Goal: Information Seeking & Learning: Learn about a topic

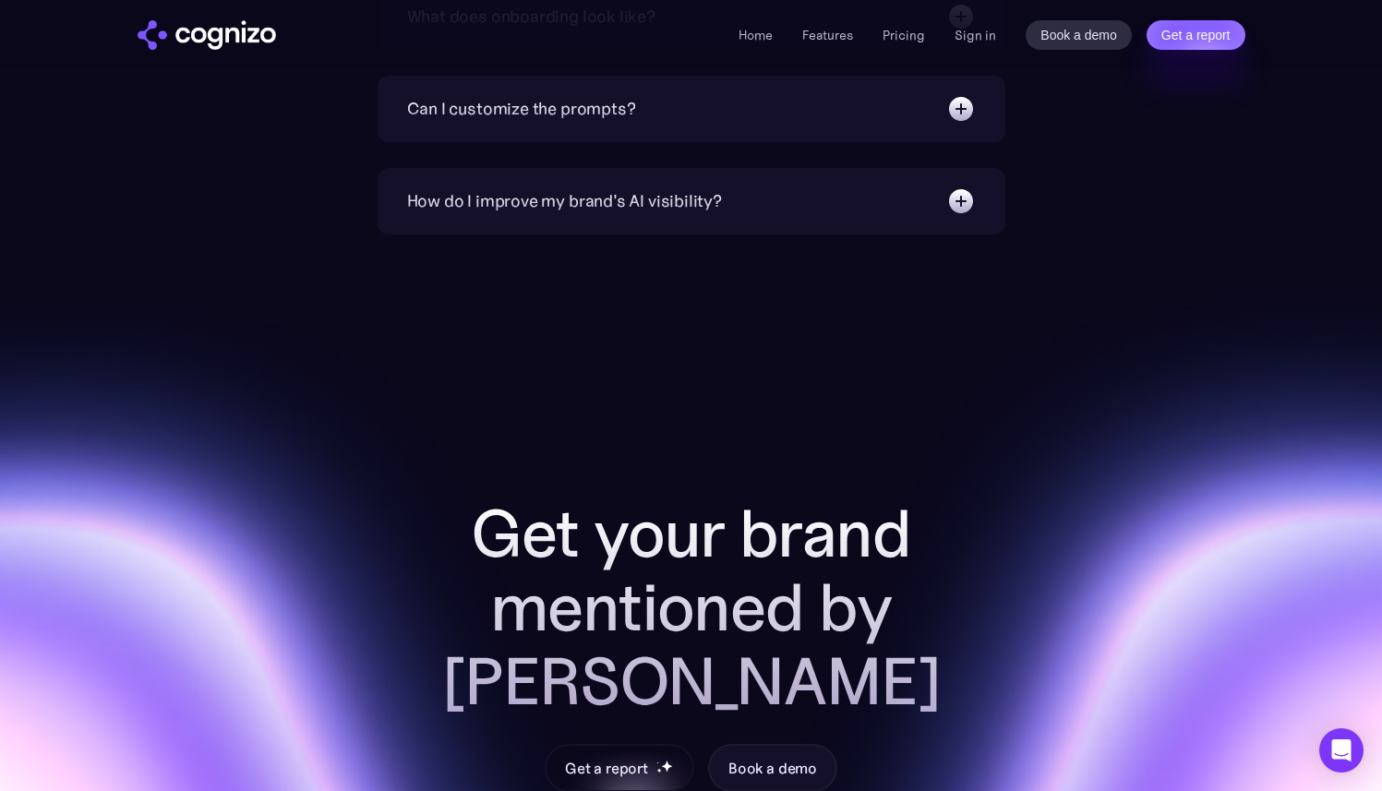
scroll to position [6821, 0]
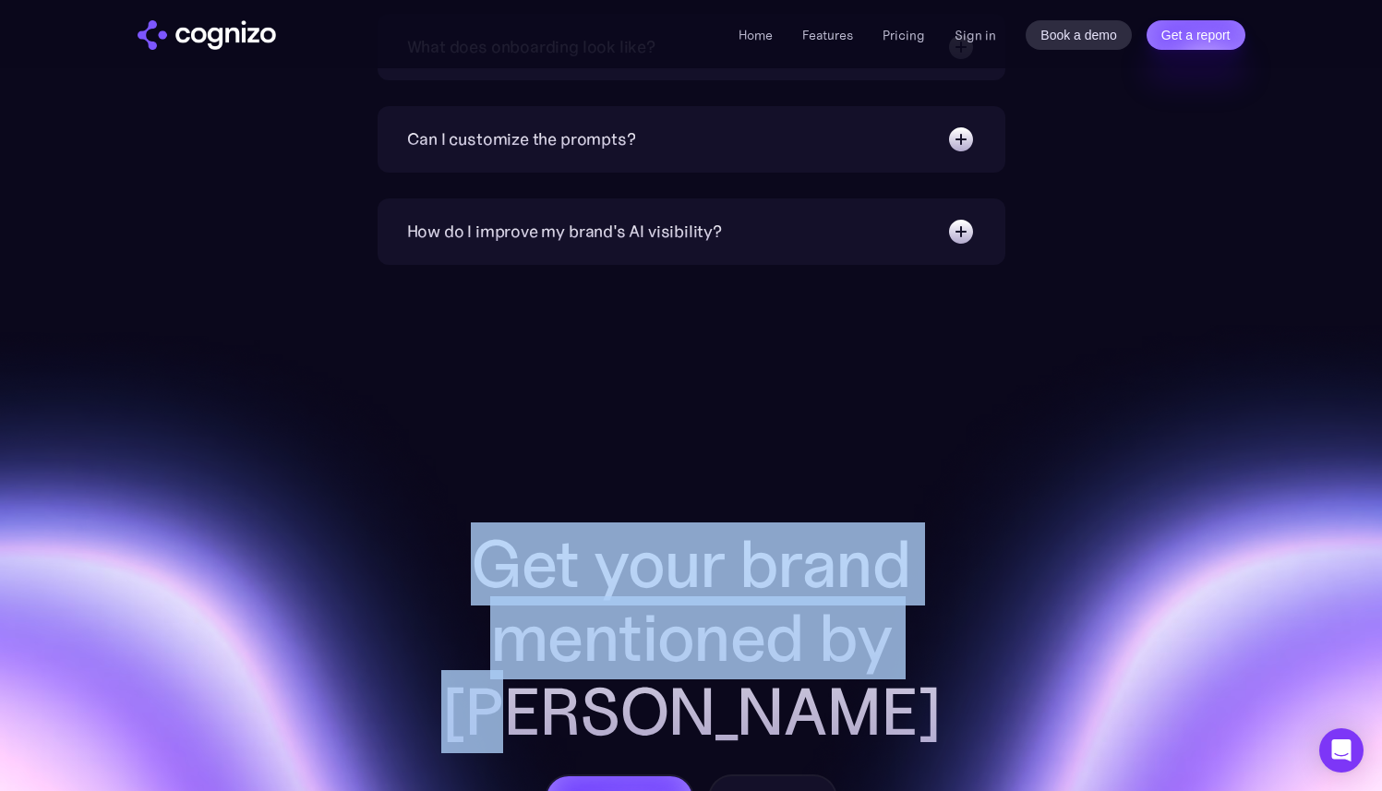
drag, startPoint x: 464, startPoint y: 560, endPoint x: 1022, endPoint y: 639, distance: 563.0
click at [1022, 646] on div "Get your brand mentioned by AI Get a report Book a demo" at bounding box center [691, 674] width 1071 height 295
click at [492, 566] on h2 "Get your brand mentioned by [PERSON_NAME]" at bounding box center [691, 638] width 591 height 222
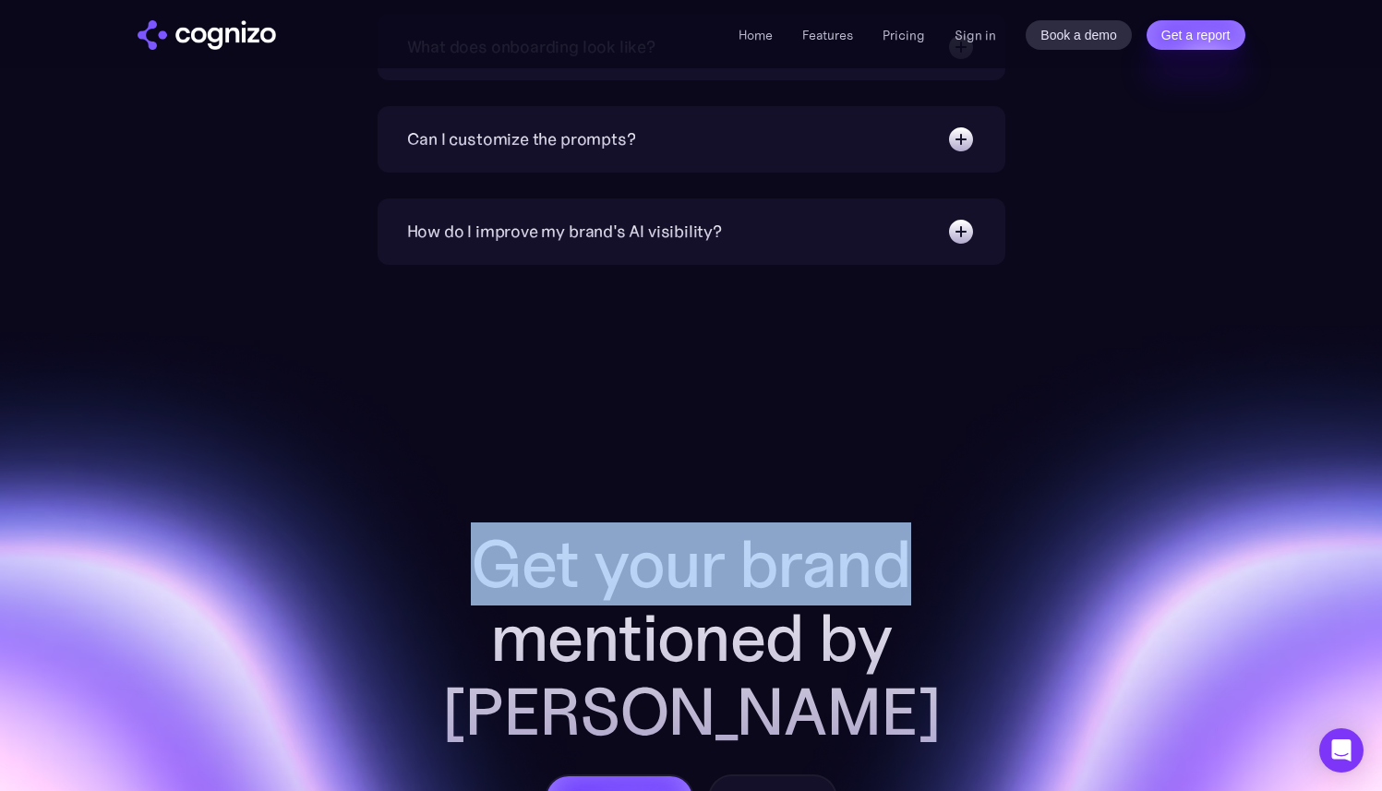
drag, startPoint x: 629, startPoint y: 558, endPoint x: 956, endPoint y: 559, distance: 327.7
click at [956, 559] on h2 "Get your brand mentioned by [PERSON_NAME]" at bounding box center [691, 638] width 591 height 222
click at [896, 485] on div "Get your brand mentioned by AI Get a report Book a demo" at bounding box center [691, 640] width 1382 height 751
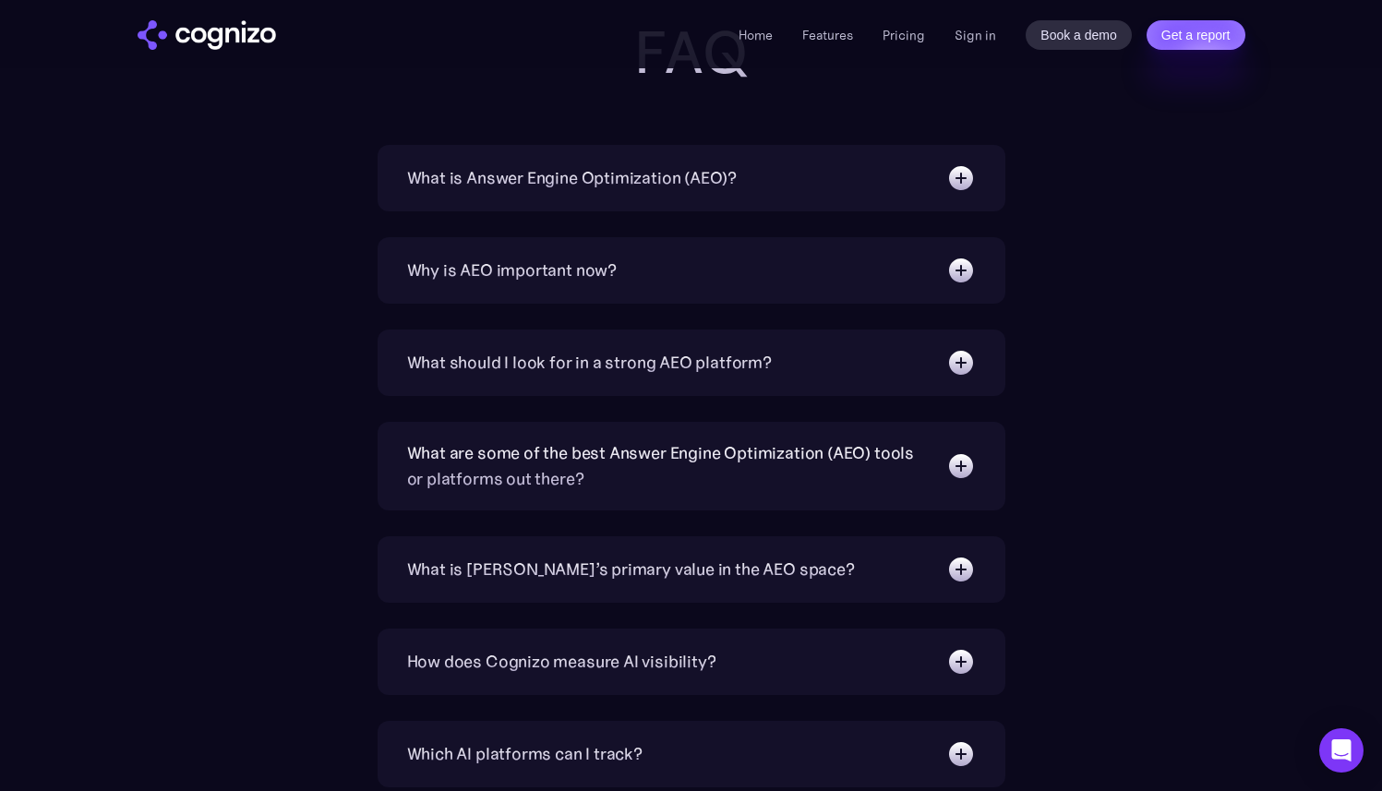
scroll to position [5862, 0]
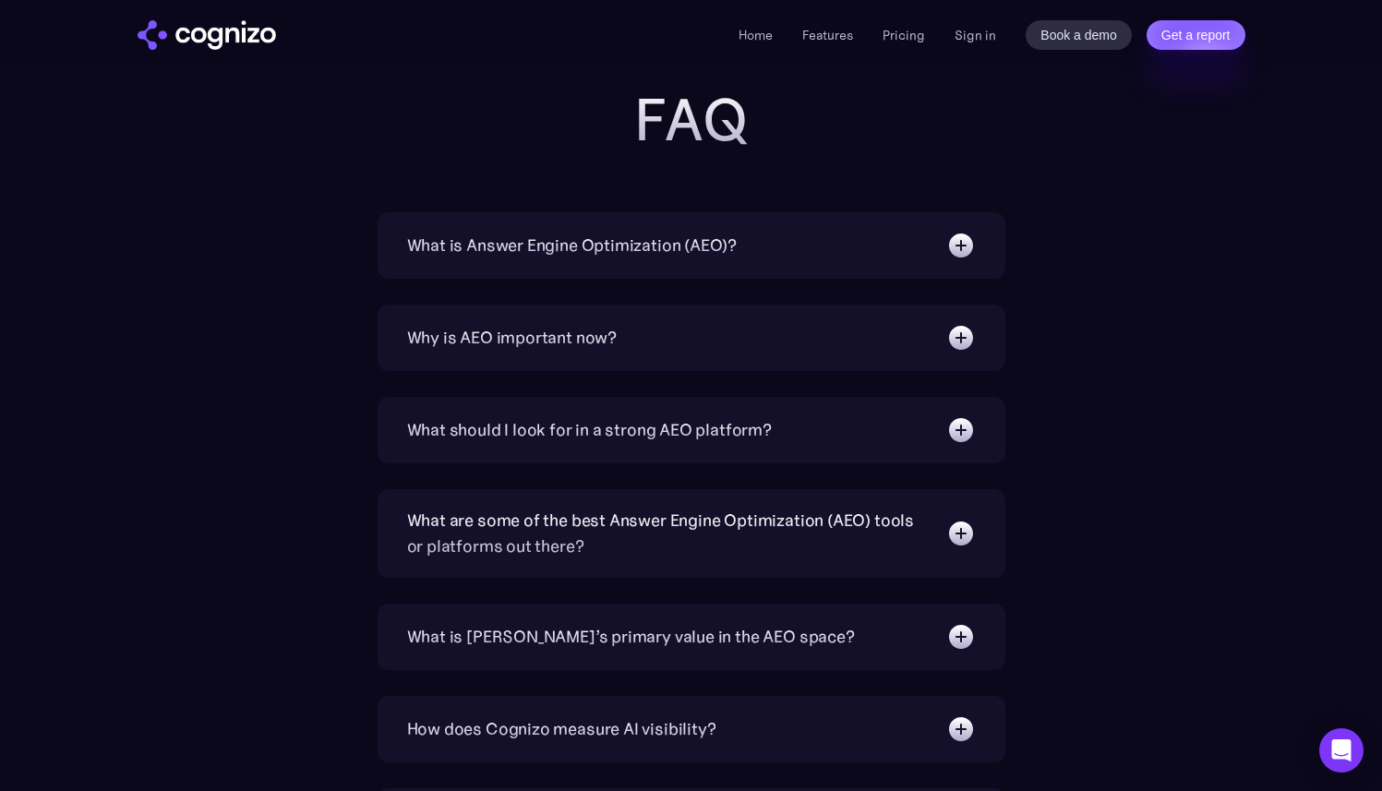
click at [961, 436] on img at bounding box center [961, 430] width 30 height 30
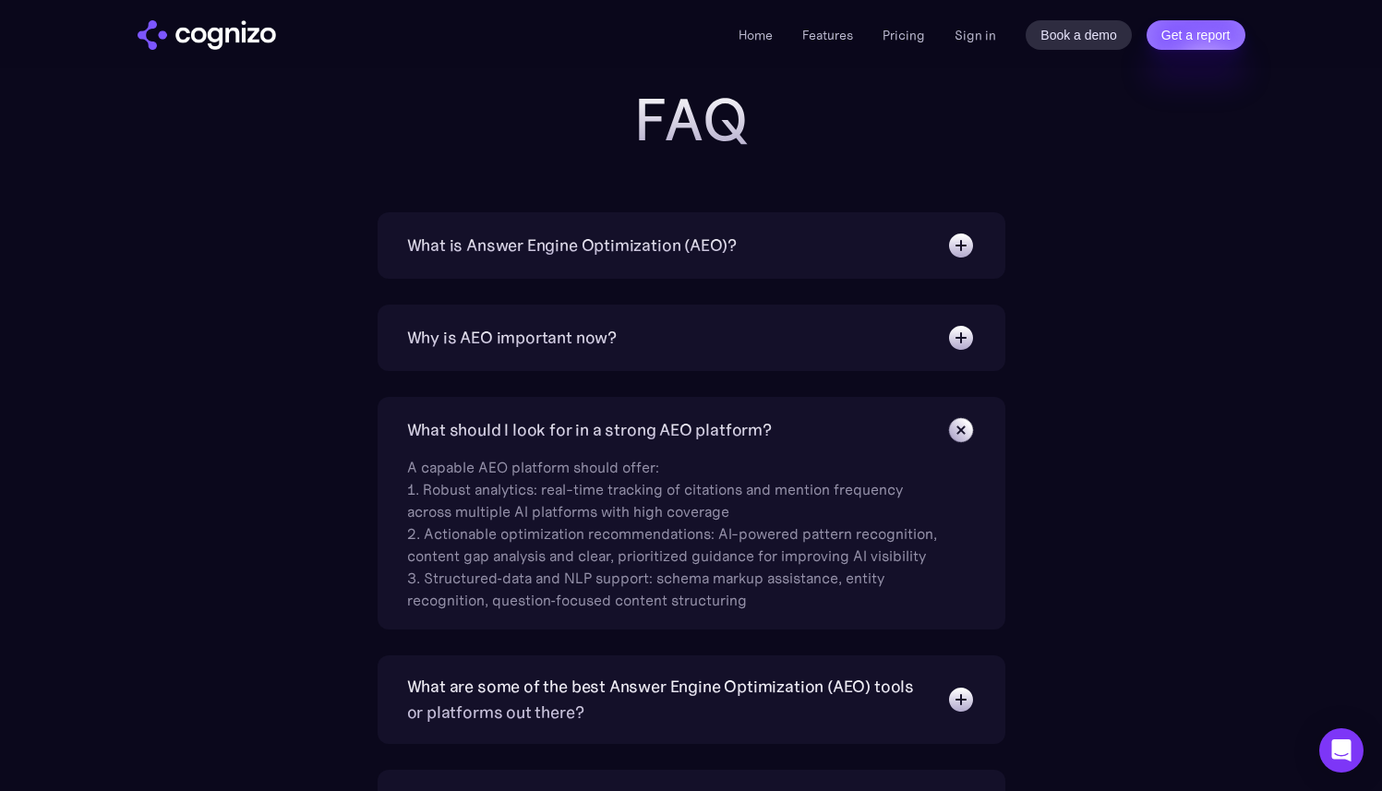
click at [960, 342] on img at bounding box center [961, 338] width 30 height 30
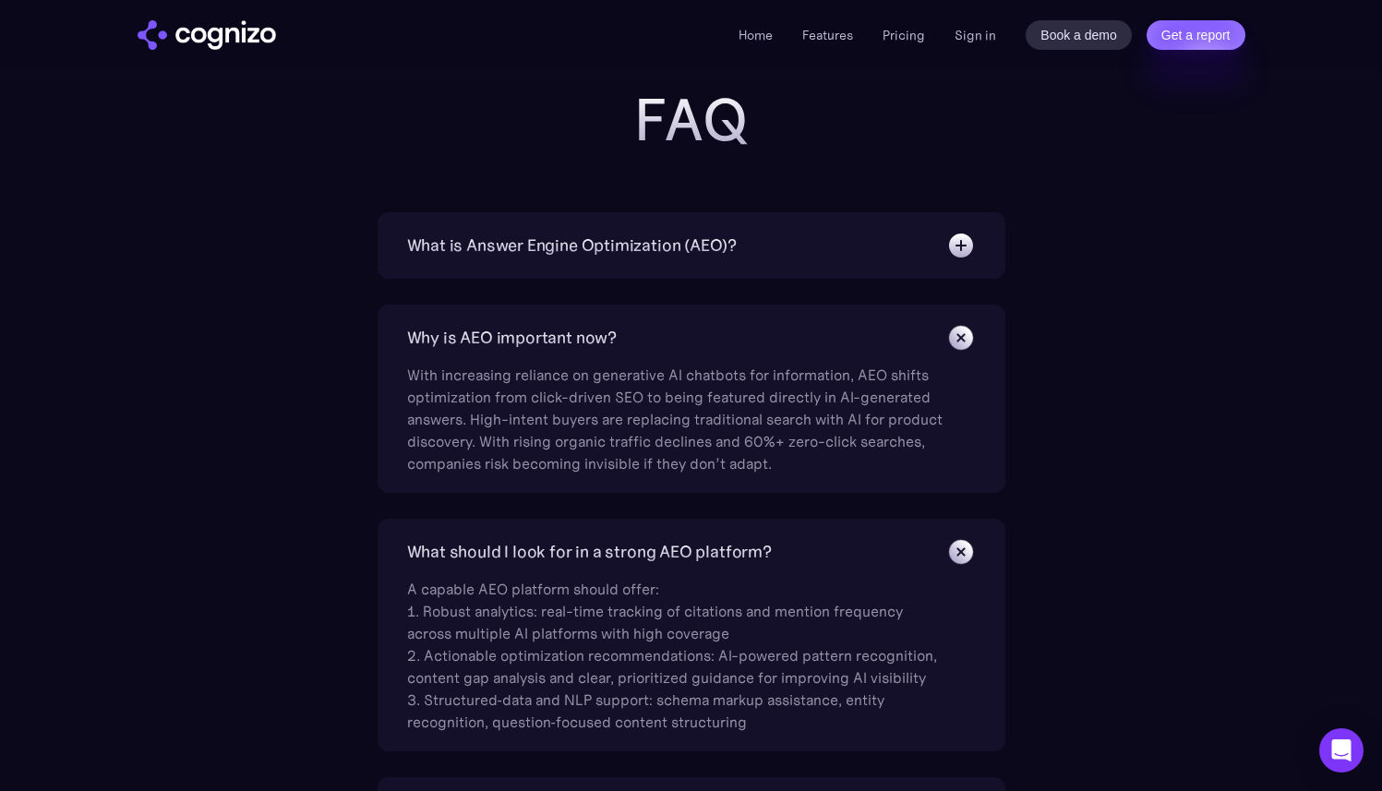
click at [958, 253] on img at bounding box center [961, 246] width 30 height 30
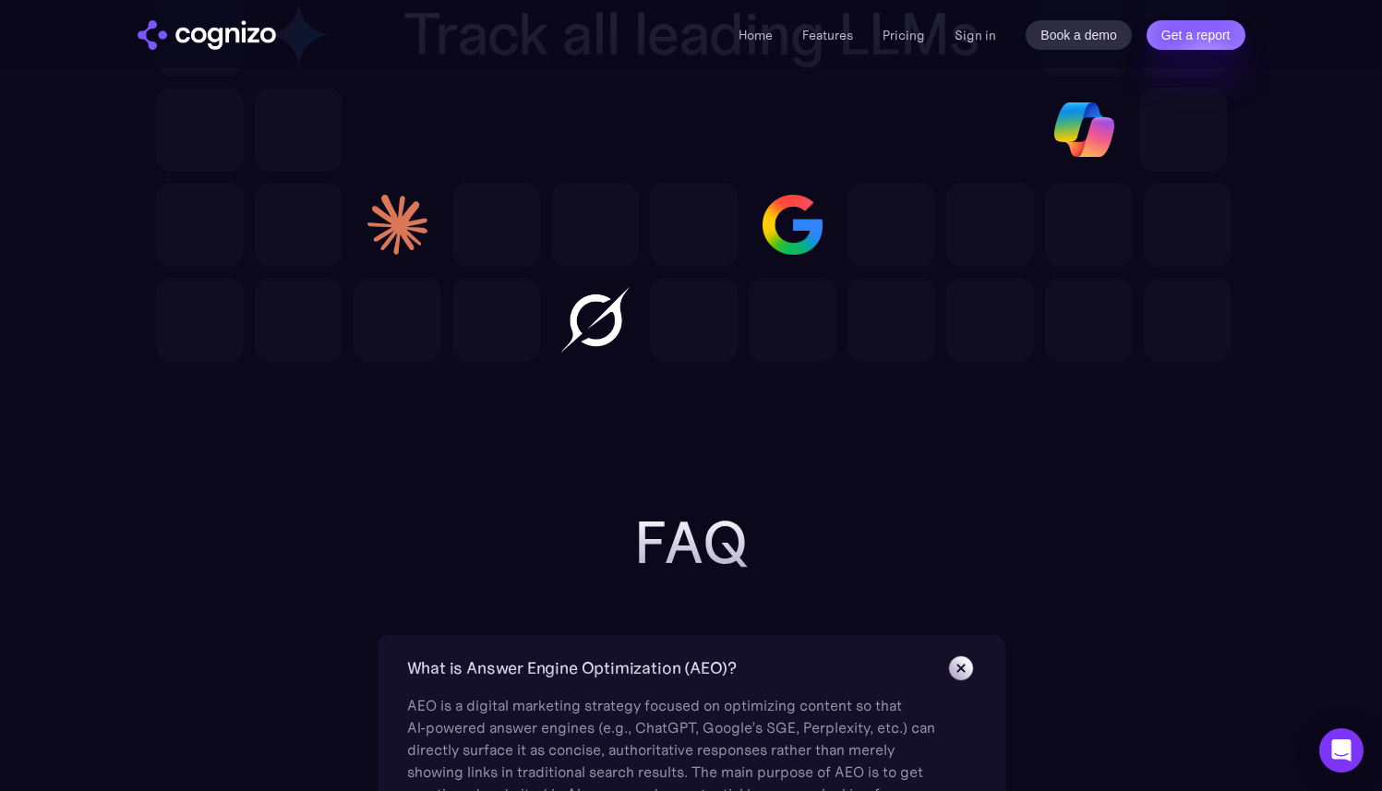
scroll to position [5566, 0]
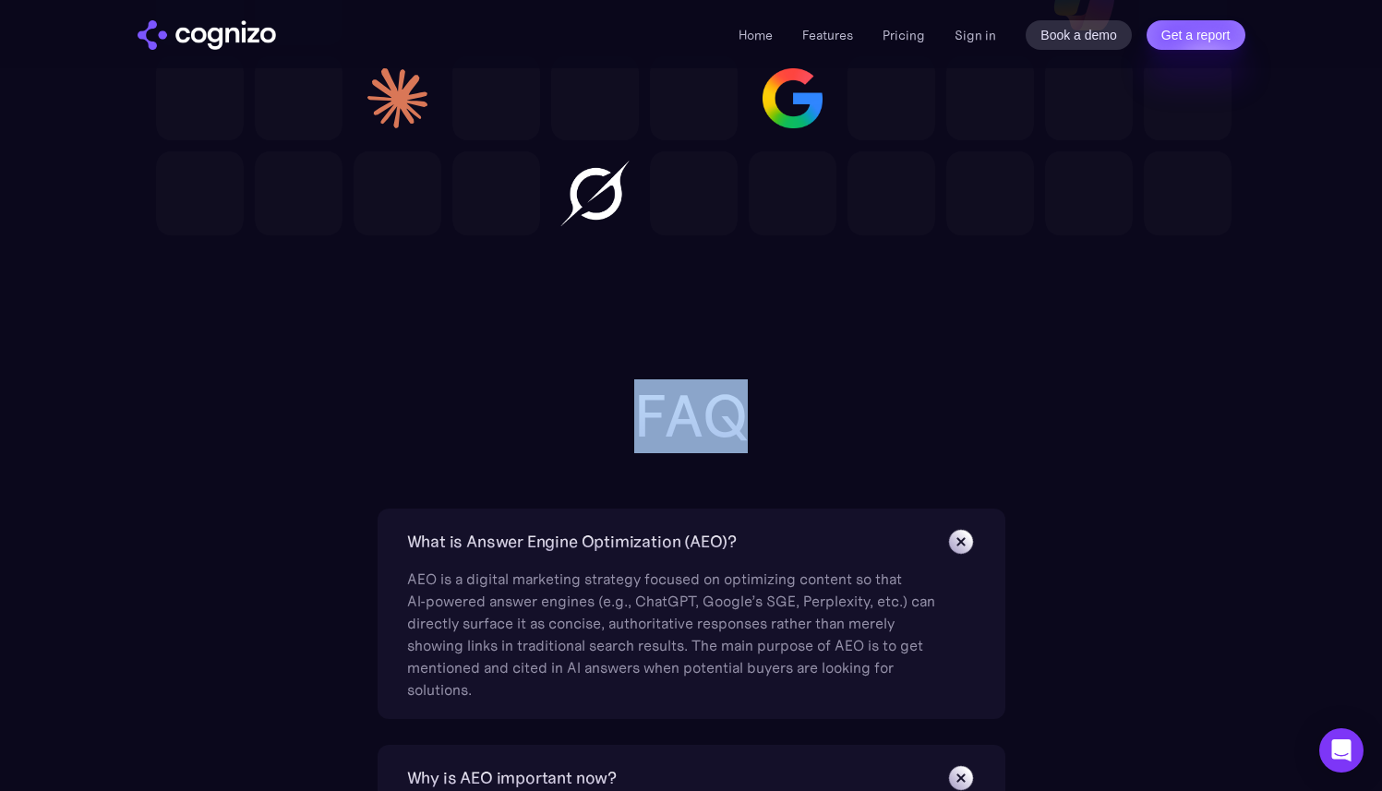
drag, startPoint x: 633, startPoint y: 406, endPoint x: 851, endPoint y: 413, distance: 217.9
click at [852, 414] on h2 "FAQ" at bounding box center [691, 416] width 738 height 66
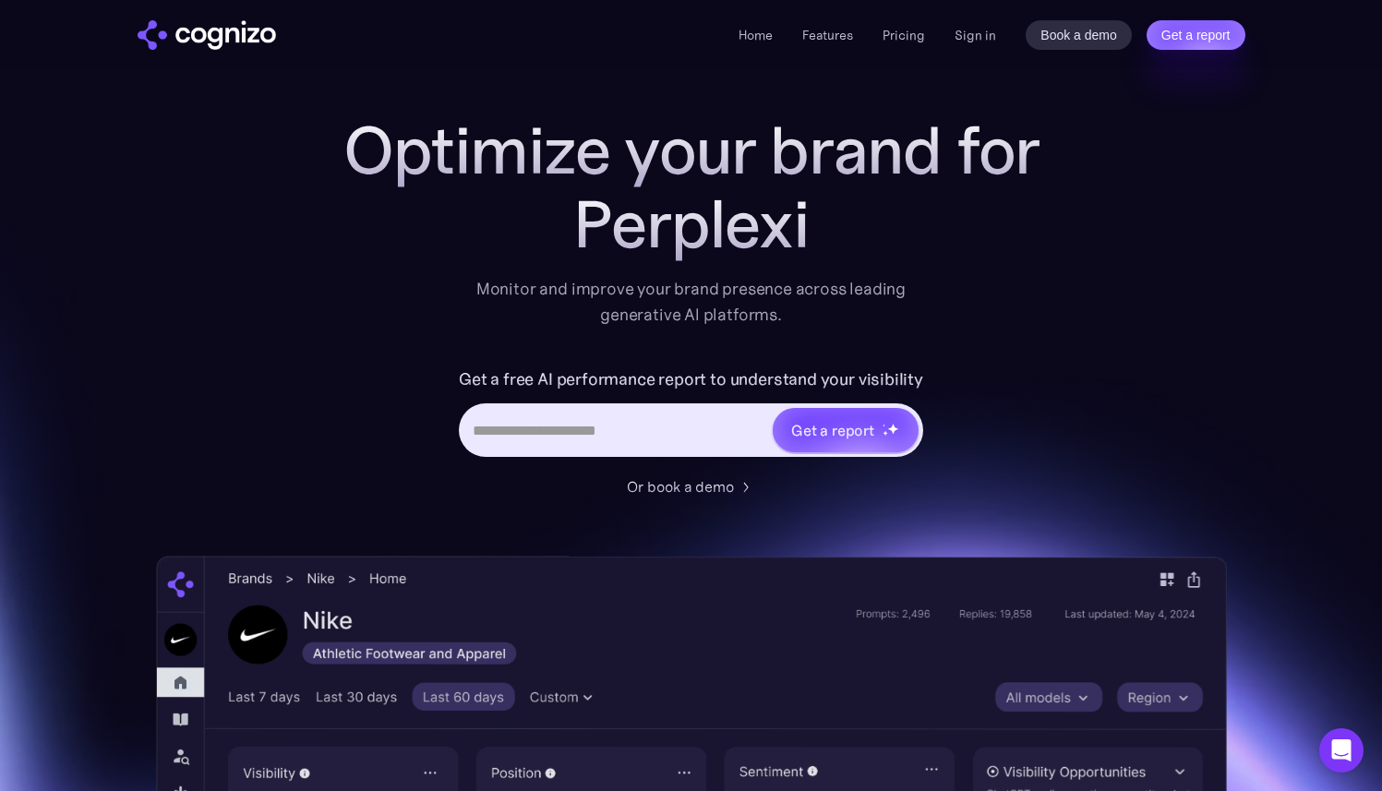
scroll to position [0, 0]
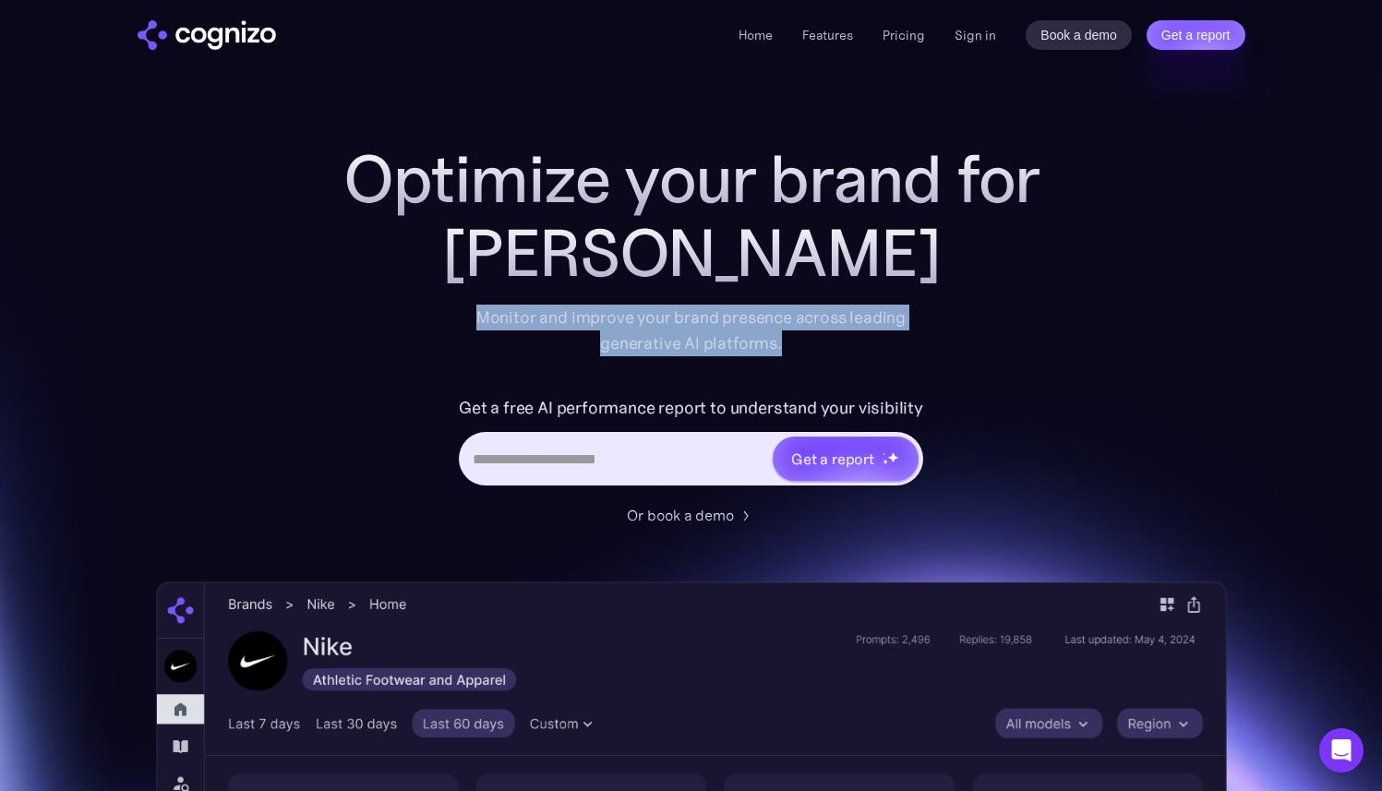
drag, startPoint x: 479, startPoint y: 320, endPoint x: 799, endPoint y: 341, distance: 320.9
click at [799, 341] on div "Monitor and improve your brand presence across leading generative AI platforms." at bounding box center [691, 331] width 454 height 52
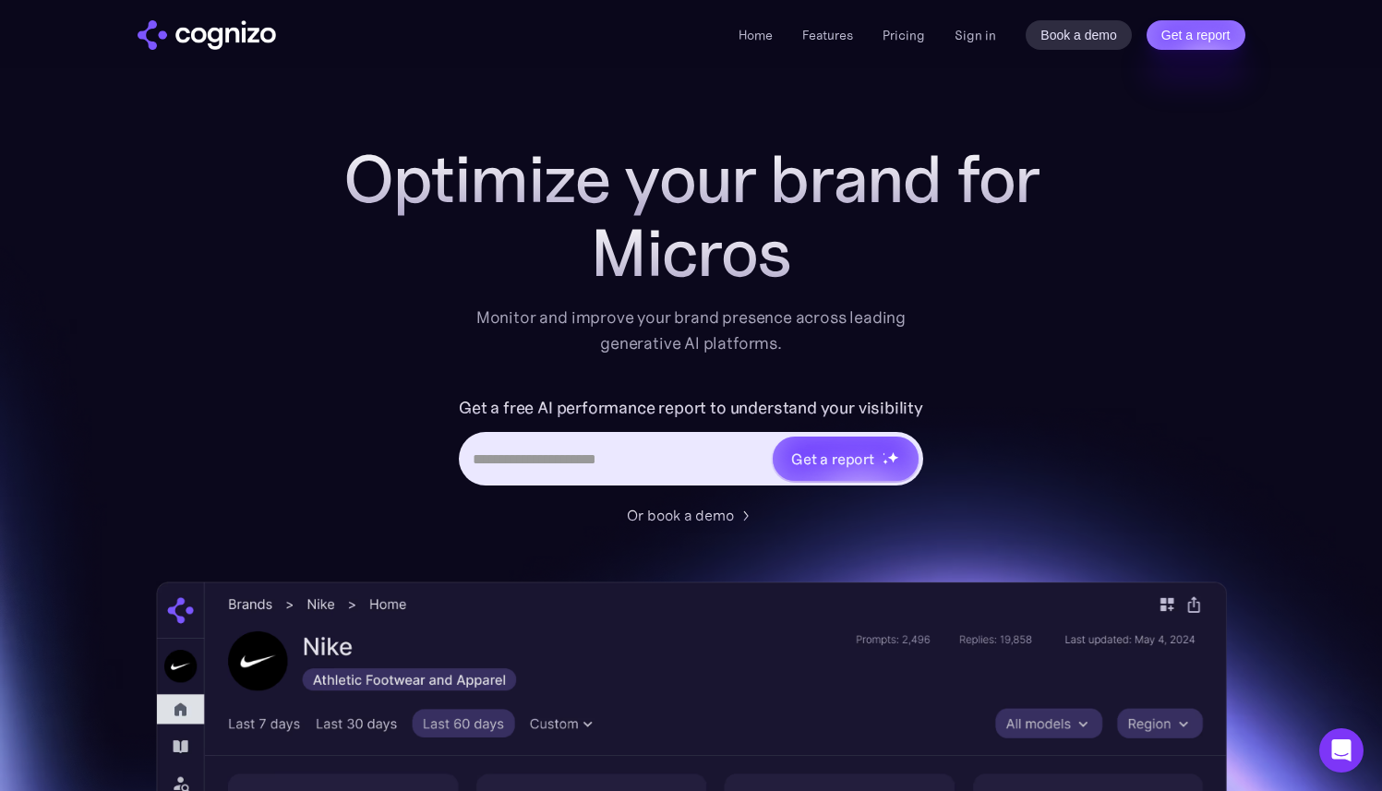
click at [318, 190] on div "Optimize your brand for Micros Monitor and improve your brand presence across l…" at bounding box center [691, 748] width 1071 height 1213
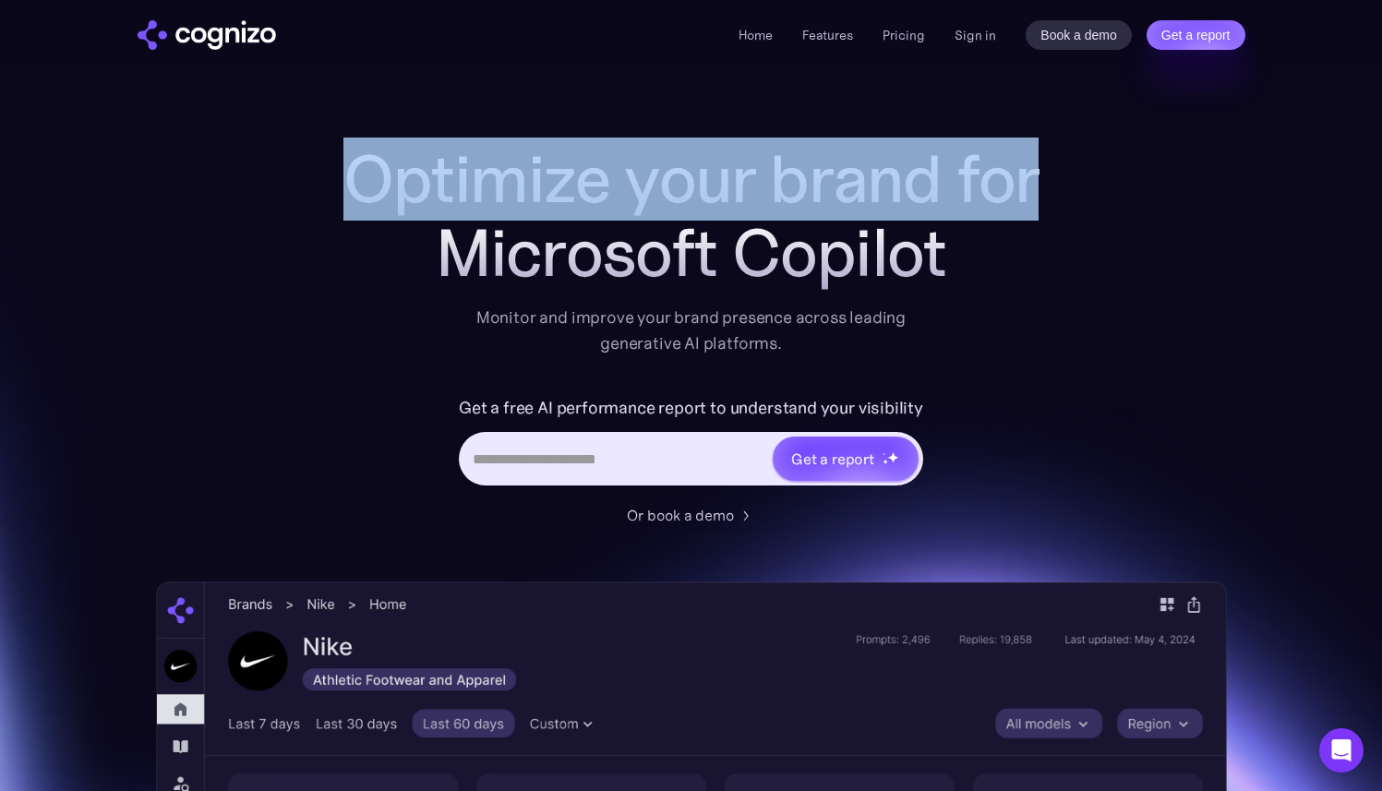
drag, startPoint x: 314, startPoint y: 174, endPoint x: 955, endPoint y: 266, distance: 648.1
click at [955, 266] on div "Optimize your brand for Microsoft Copilot Monitor and improve your brand presen…" at bounding box center [691, 748] width 1071 height 1213
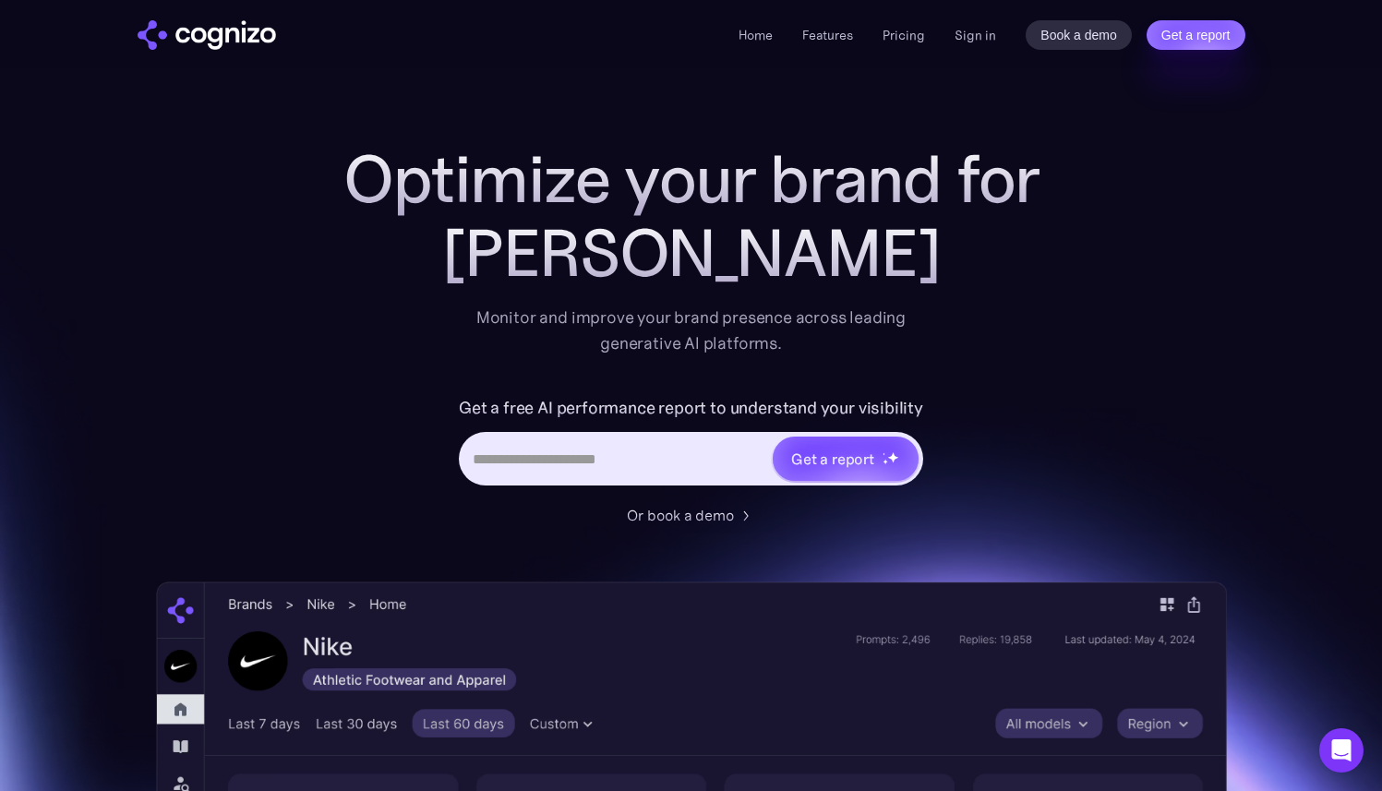
click at [955, 266] on div "[PERSON_NAME]" at bounding box center [691, 253] width 738 height 74
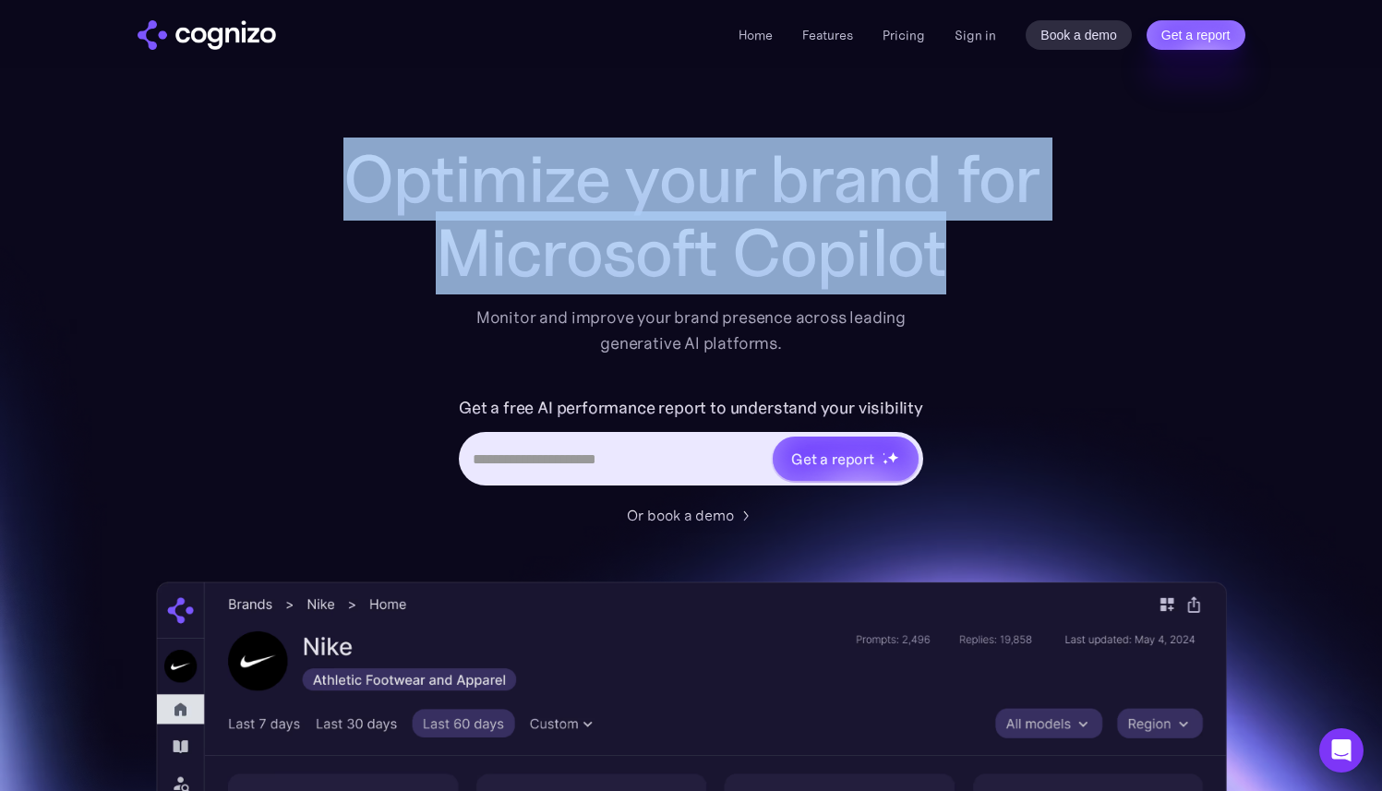
drag, startPoint x: 349, startPoint y: 164, endPoint x: 953, endPoint y: 279, distance: 615.3
click at [953, 280] on div "Optimize your brand for Microsoft Copilot" at bounding box center [691, 216] width 738 height 148
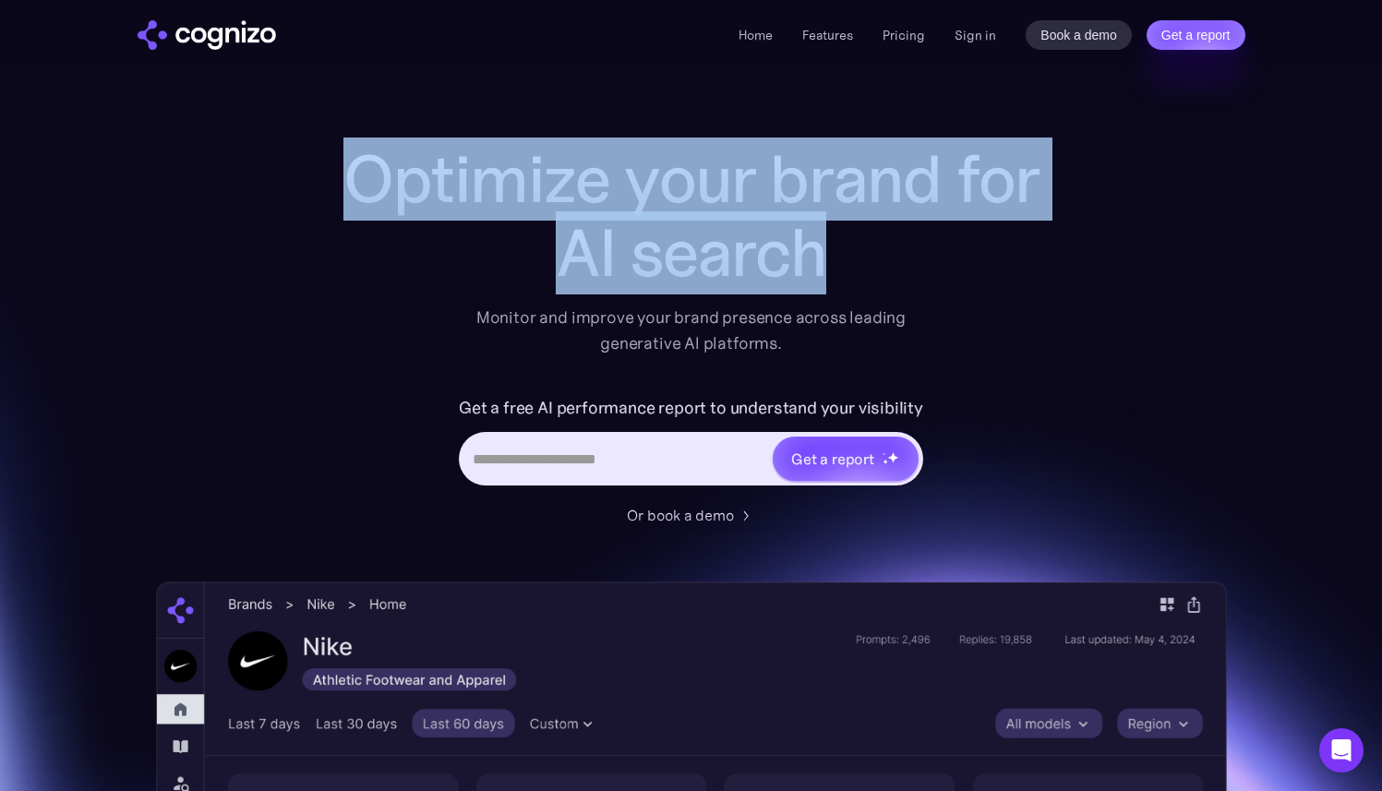
drag, startPoint x: 345, startPoint y: 186, endPoint x: 948, endPoint y: 306, distance: 614.4
click at [948, 306] on div "Optimize your brand for AI search Monitor and improve your brand presence acros…" at bounding box center [691, 249] width 738 height 214
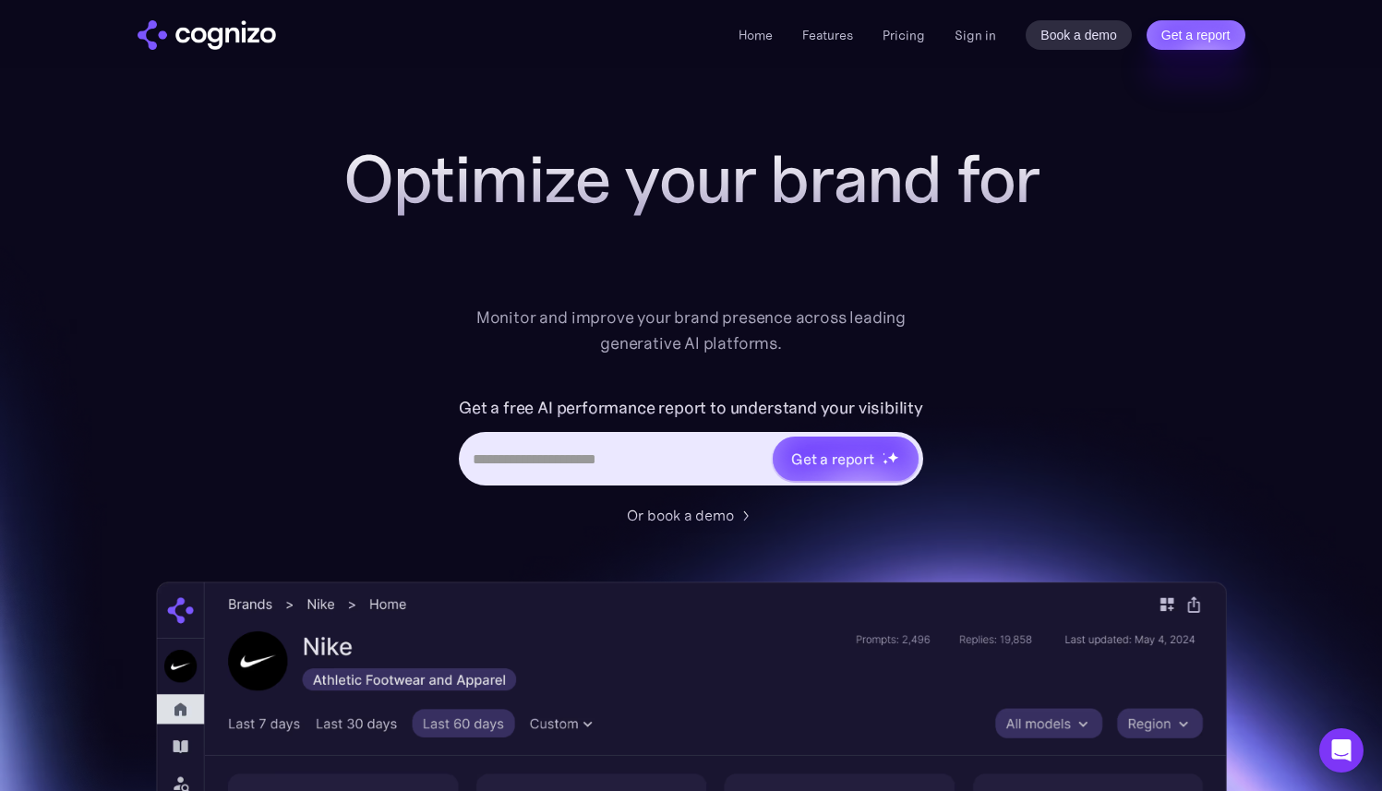
click at [873, 284] on div at bounding box center [691, 253] width 738 height 74
